Goal: Information Seeking & Learning: Learn about a topic

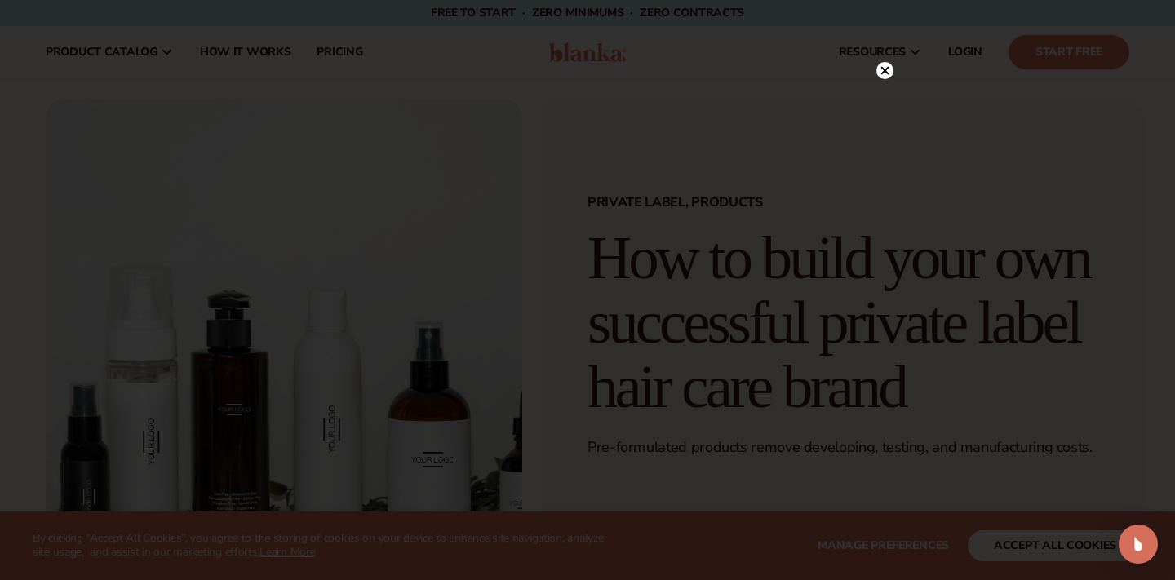
click at [888, 71] on circle at bounding box center [884, 70] width 17 height 17
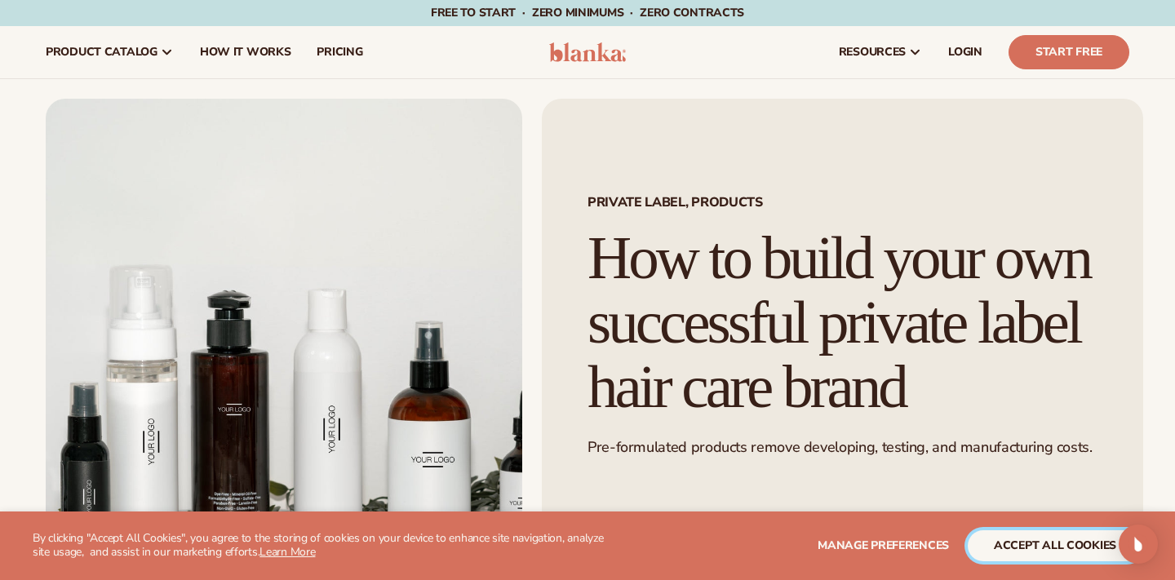
click at [1040, 542] on button "accept all cookies" at bounding box center [1055, 545] width 175 height 31
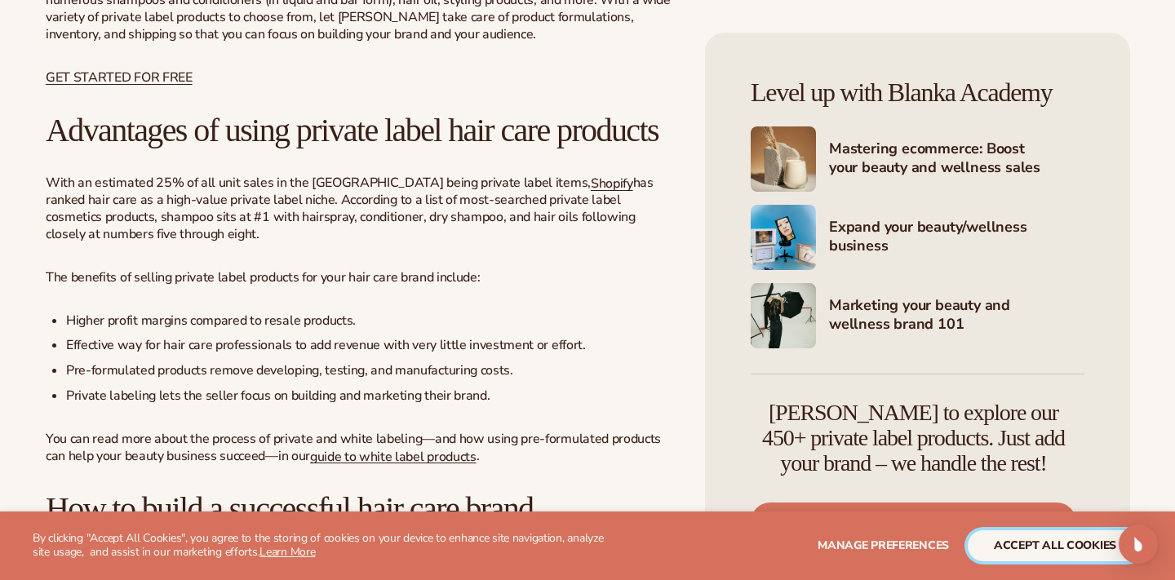
scroll to position [889, 0]
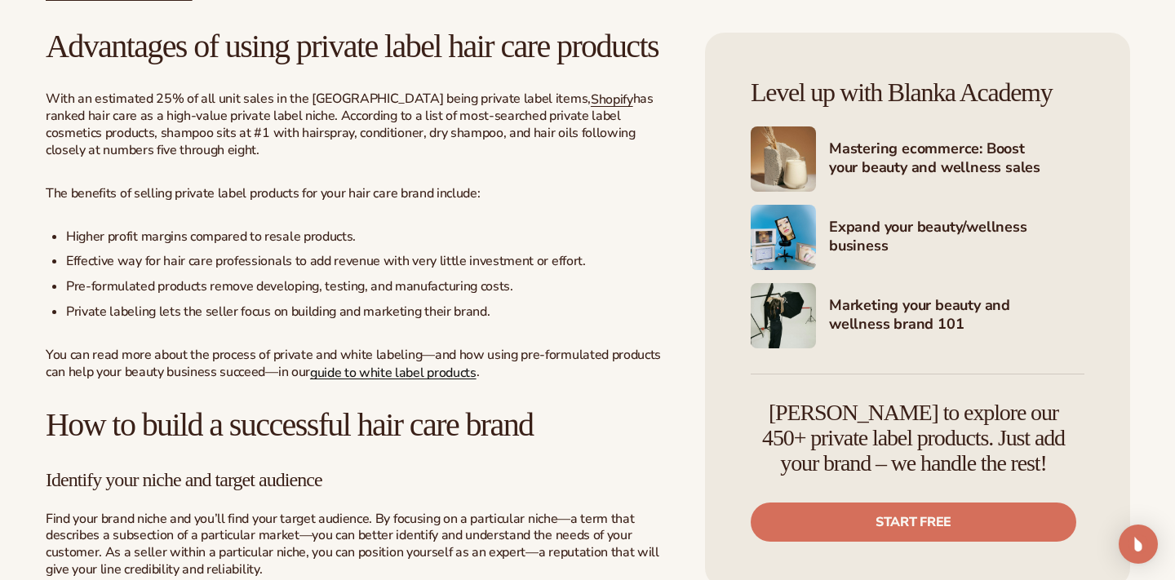
click at [405, 381] on link "guide to white label products" at bounding box center [393, 372] width 166 height 18
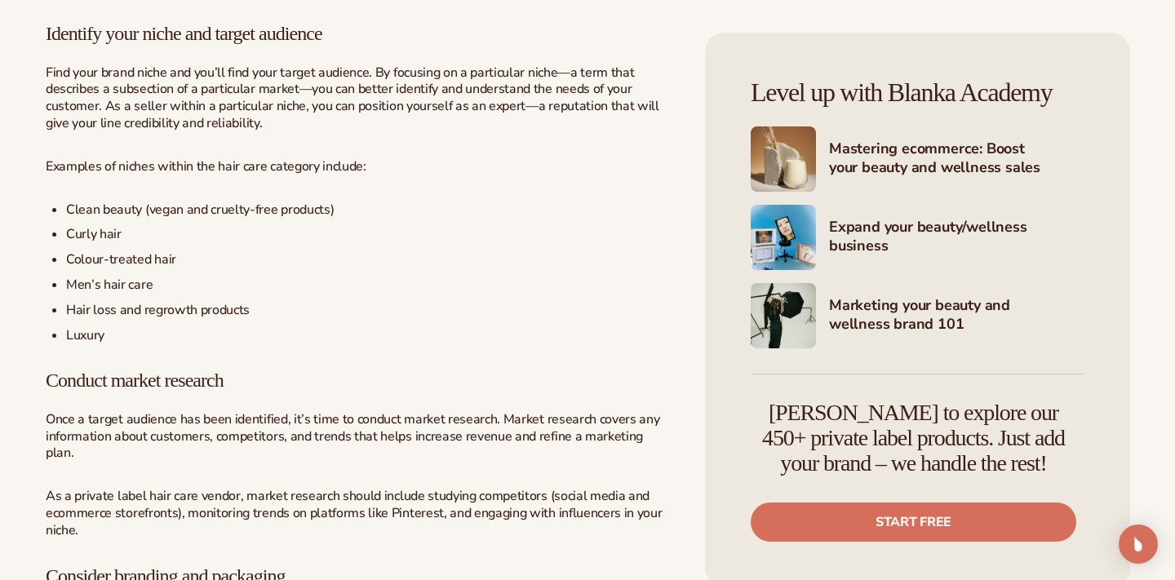
scroll to position [1491, 0]
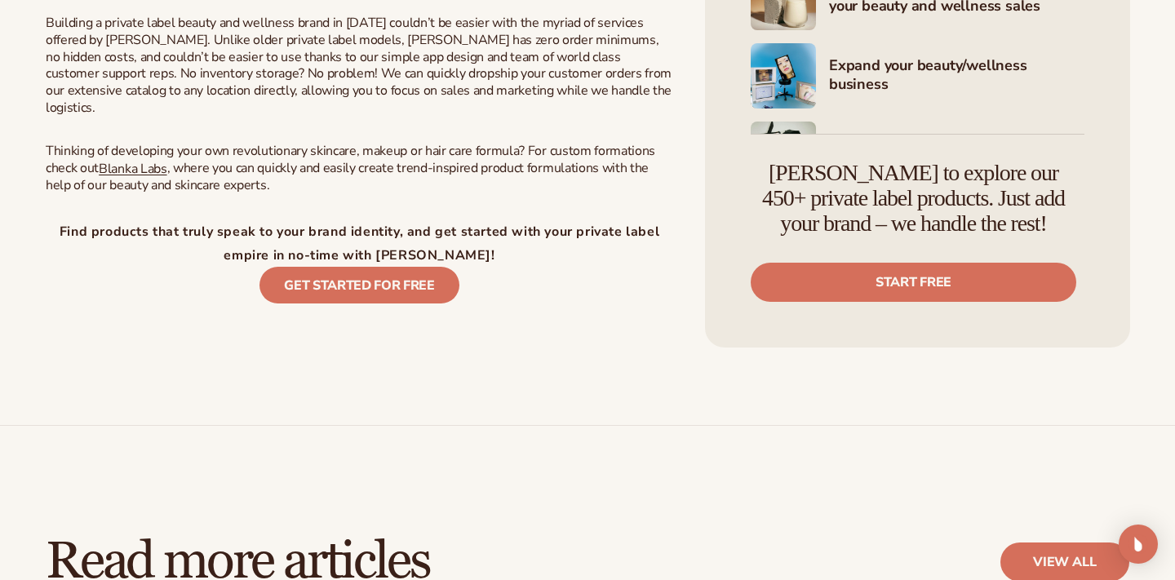
scroll to position [2216, 0]
